Goal: Task Accomplishment & Management: Use online tool/utility

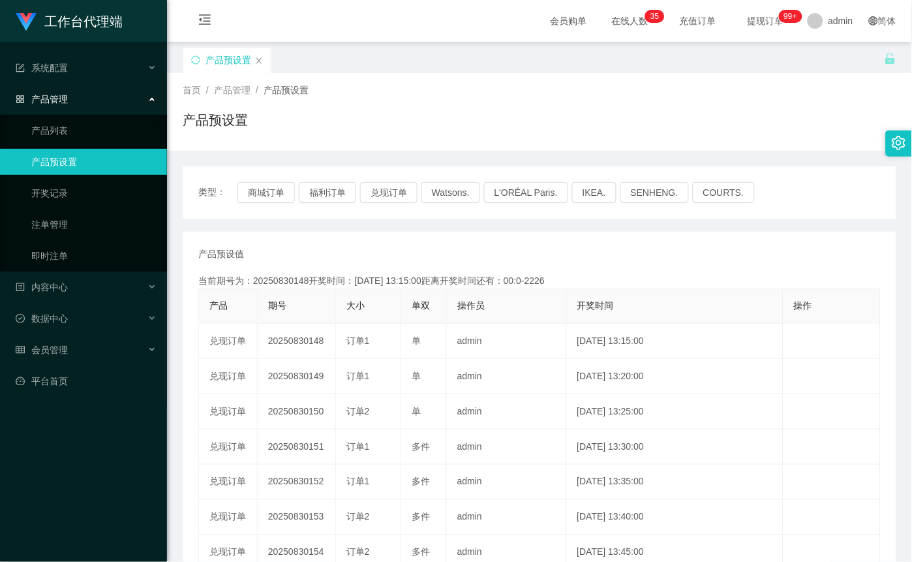
click at [264, 189] on button "商城订单" at bounding box center [265, 192] width 57 height 21
type button "k3wph"
click at [264, 188] on button "商城订单" at bounding box center [265, 192] width 57 height 21
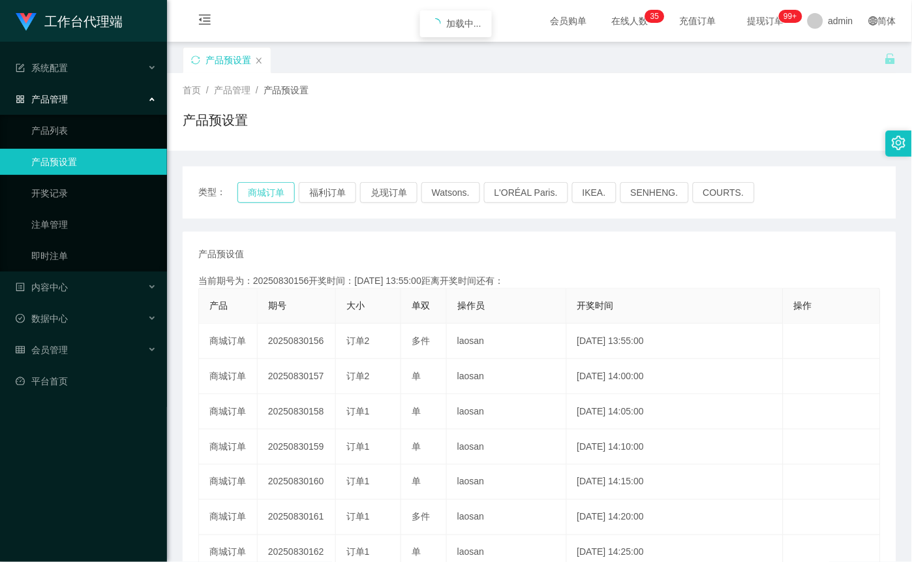
click at [264, 188] on button "商城订单" at bounding box center [265, 192] width 57 height 21
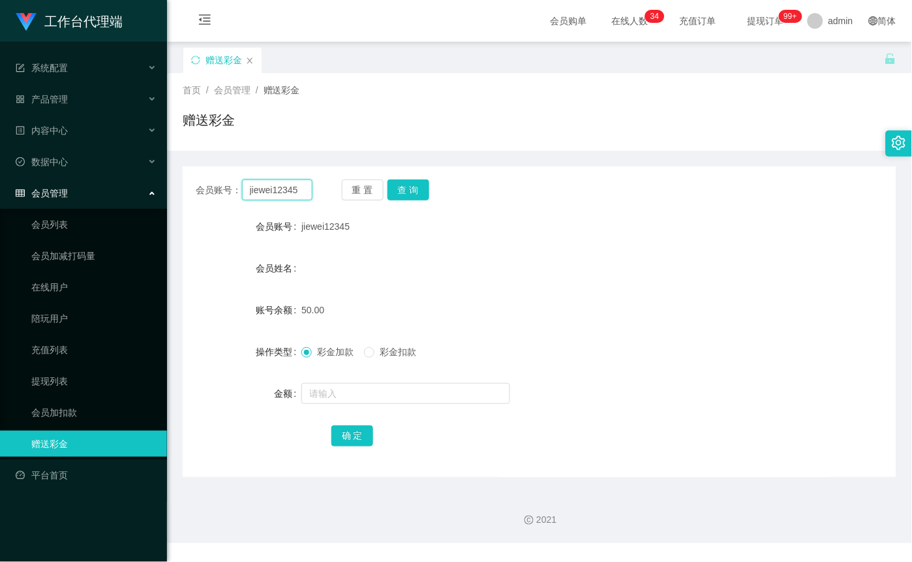
click at [292, 185] on input "jiewei12345" at bounding box center [277, 189] width 70 height 21
paste input "xiaochun123456"
type input "xiaochun123456"
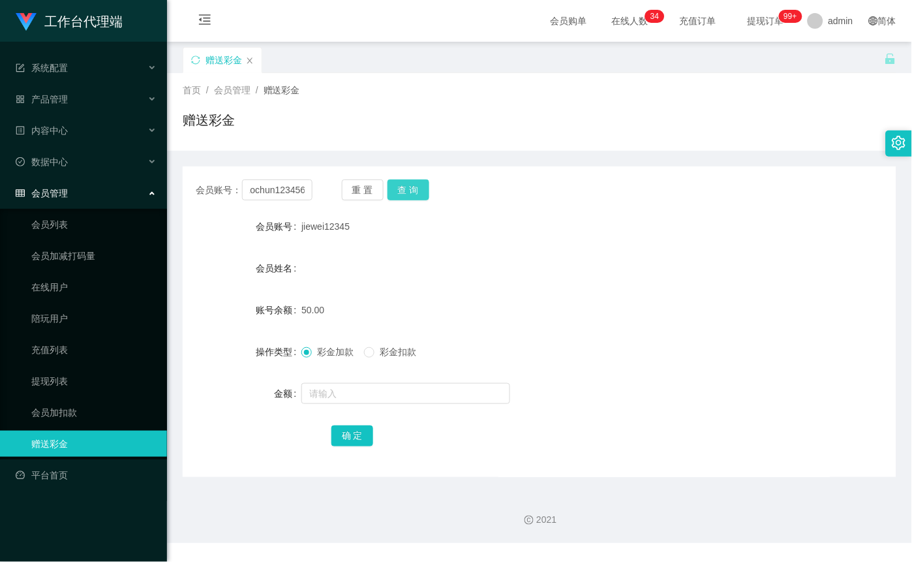
click at [406, 184] on button "查 询" at bounding box center [409, 189] width 42 height 21
click at [292, 196] on input "xiaochun123456" at bounding box center [277, 189] width 70 height 21
click at [419, 197] on button "查 询" at bounding box center [409, 189] width 42 height 21
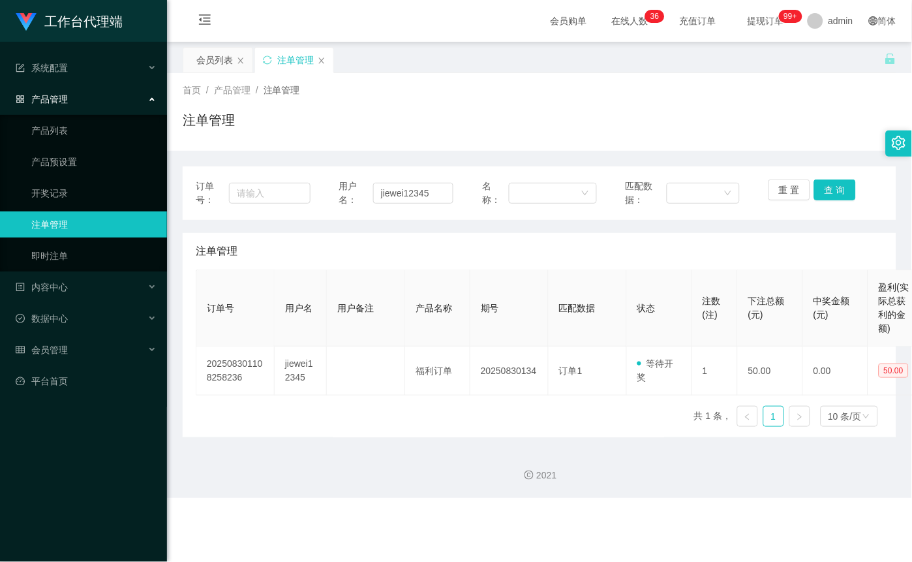
click at [416, 189] on input "jiewei12345" at bounding box center [413, 193] width 80 height 21
type input "xiaochun123456"
click at [851, 178] on div "订单号： 用户名： xiaochun123456 名称： 匹配数据： 重 置 查 询" at bounding box center [540, 192] width 714 height 53
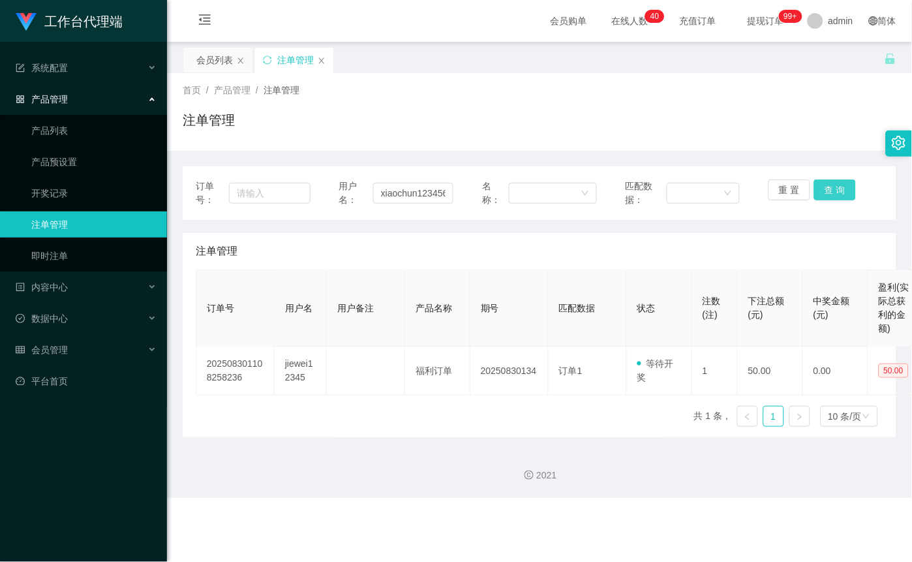
click at [841, 181] on button "查 询" at bounding box center [835, 189] width 42 height 21
